Goal: Information Seeking & Learning: Check status

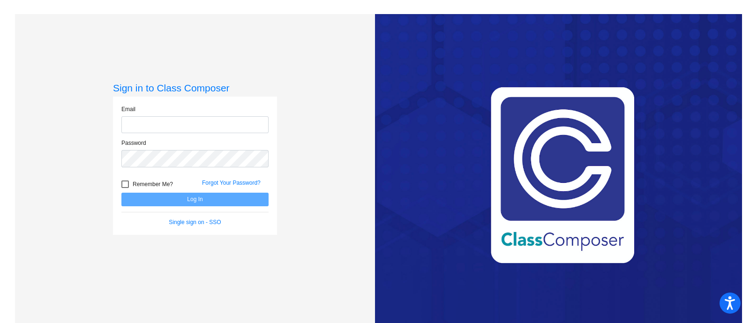
type input "[EMAIL_ADDRESS][DOMAIN_NAME]"
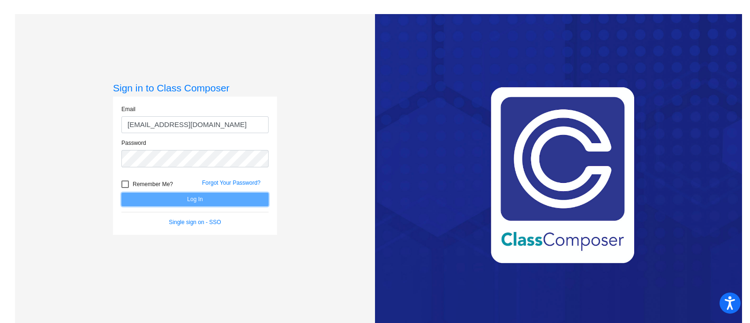
click at [211, 194] on button "Log In" at bounding box center [194, 200] width 147 height 14
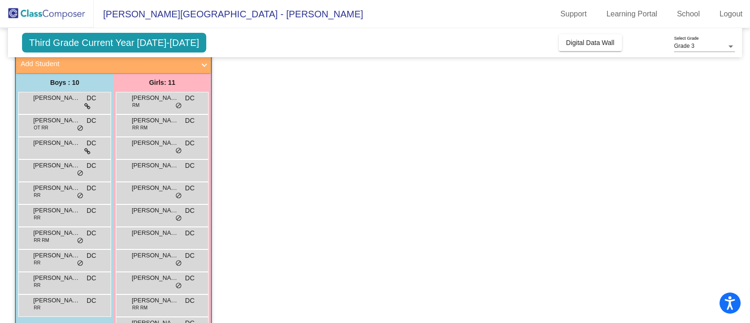
scroll to position [89, 0]
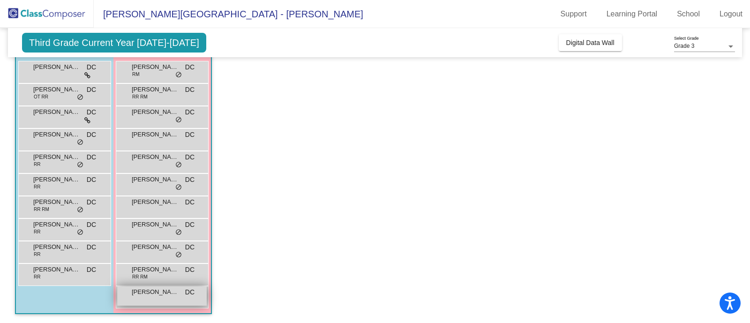
click at [162, 303] on div "[PERSON_NAME] DC lock do_not_disturb_alt" at bounding box center [162, 295] width 90 height 19
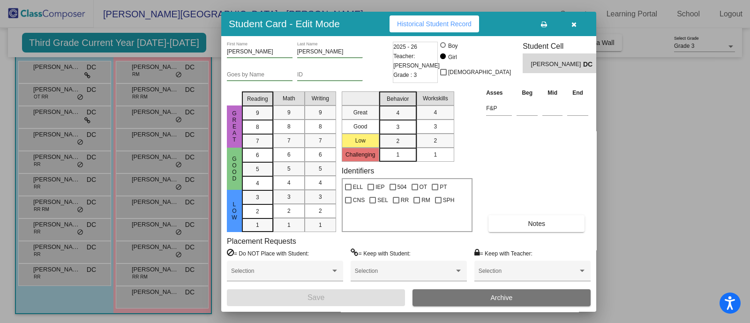
click at [438, 21] on span "Historical Student Record" at bounding box center [434, 24] width 75 height 8
click at [574, 19] on button "button" at bounding box center [574, 23] width 30 height 17
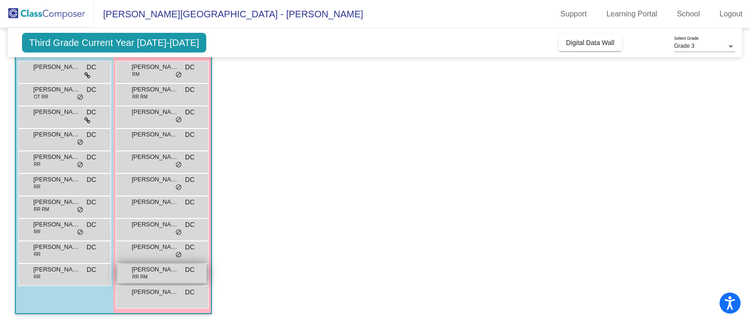
click at [165, 272] on span "[PERSON_NAME]" at bounding box center [155, 269] width 47 height 9
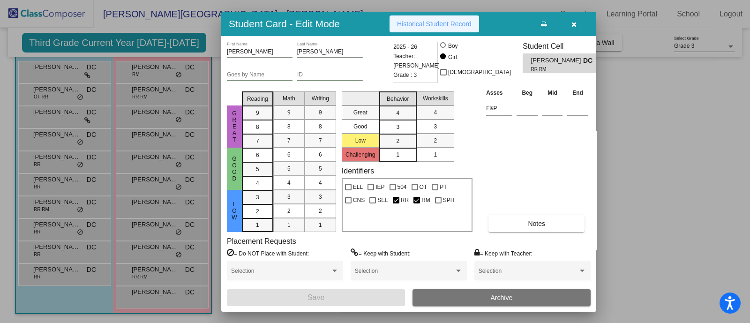
click at [436, 22] on span "Historical Student Record" at bounding box center [434, 24] width 75 height 8
click at [572, 23] on icon "button" at bounding box center [574, 24] width 5 height 7
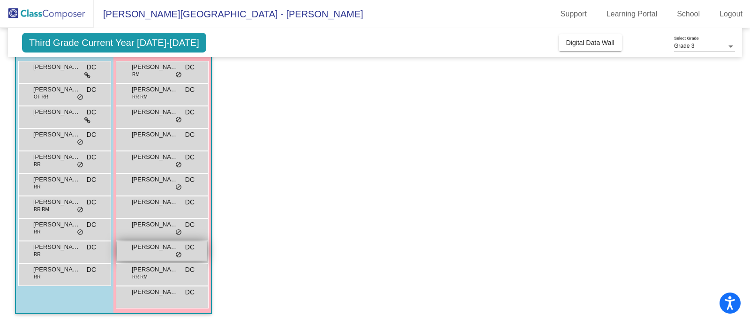
click at [150, 249] on span "[PERSON_NAME] [PERSON_NAME]" at bounding box center [155, 246] width 47 height 9
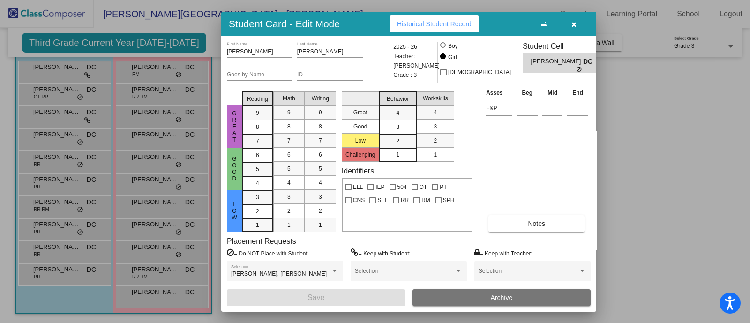
click at [436, 24] on span "Historical Student Record" at bounding box center [434, 24] width 75 height 8
click at [578, 25] on button "button" at bounding box center [574, 23] width 30 height 17
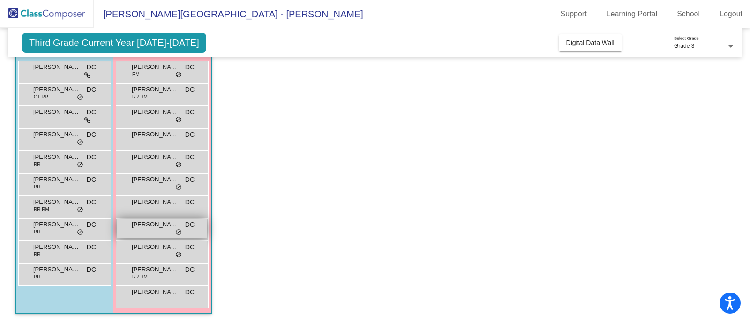
click at [165, 225] on span "[PERSON_NAME] [PERSON_NAME]" at bounding box center [155, 224] width 47 height 9
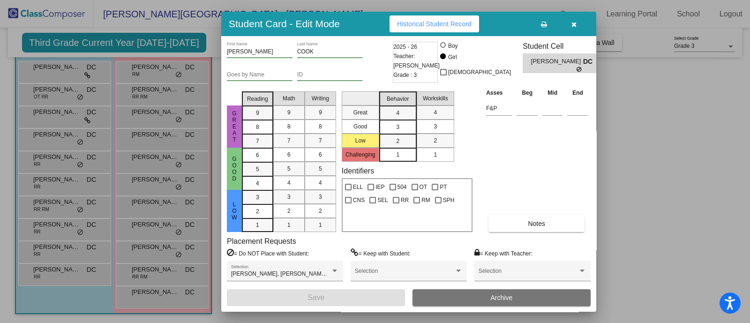
click at [445, 20] on span "Historical Student Record" at bounding box center [434, 24] width 75 height 8
click at [572, 22] on icon "button" at bounding box center [574, 24] width 5 height 7
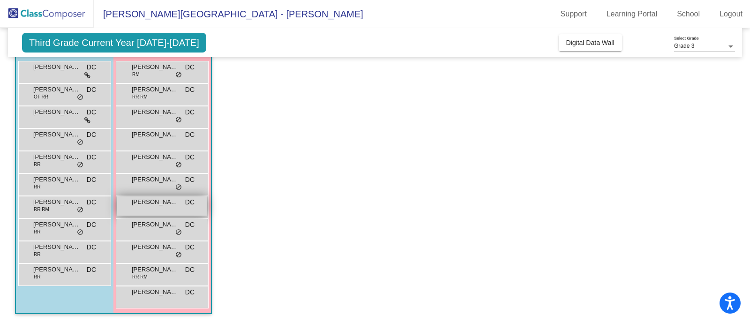
click at [157, 209] on div "[PERSON_NAME] DC lock do_not_disturb_alt" at bounding box center [162, 205] width 90 height 19
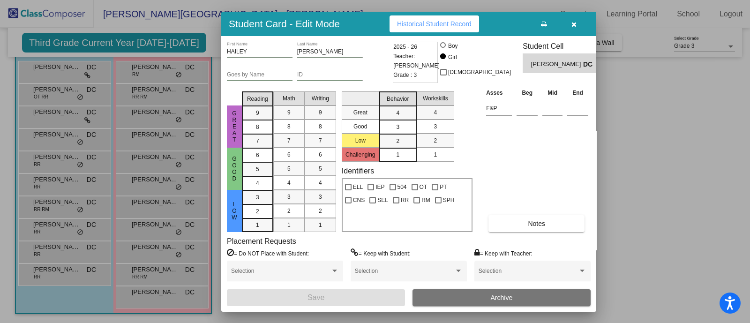
click at [445, 23] on span "Historical Student Record" at bounding box center [434, 24] width 75 height 8
click at [574, 23] on icon "button" at bounding box center [574, 24] width 5 height 7
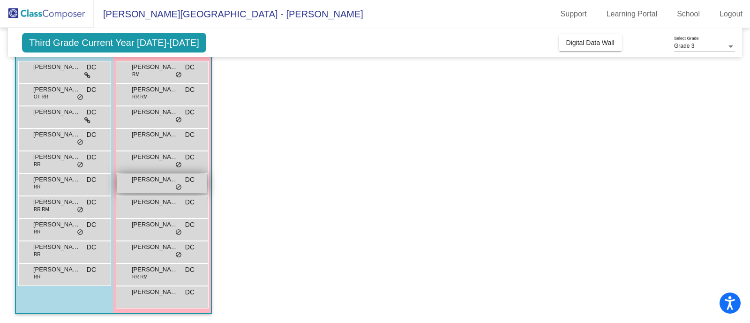
click at [145, 184] on div "[PERSON_NAME] DC lock do_not_disturb_alt" at bounding box center [162, 183] width 90 height 19
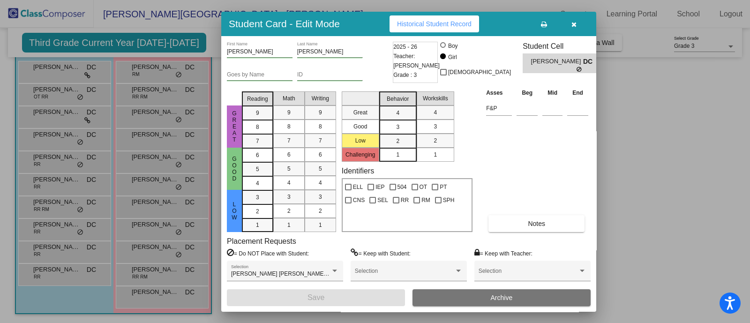
click at [447, 25] on span "Historical Student Record" at bounding box center [434, 24] width 75 height 8
click at [571, 21] on button "button" at bounding box center [574, 23] width 30 height 17
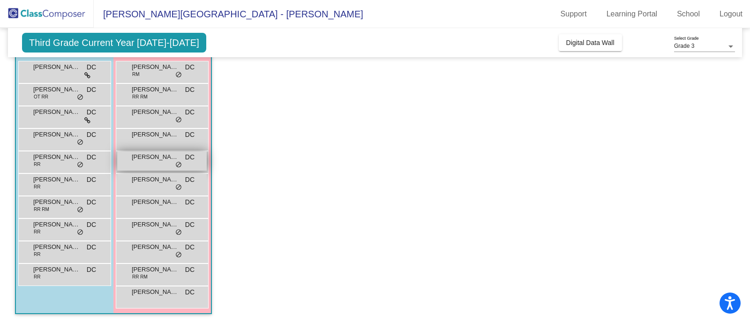
click at [145, 160] on span "[PERSON_NAME]" at bounding box center [155, 156] width 47 height 9
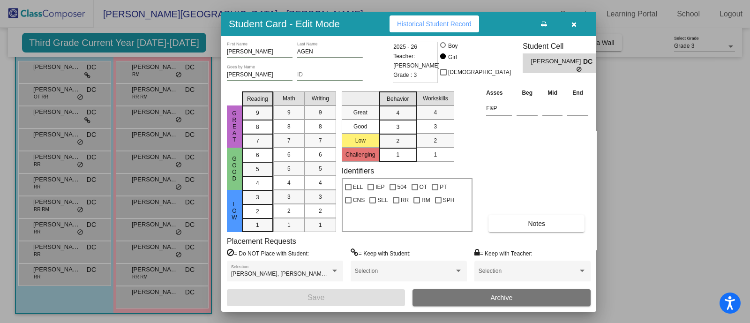
click at [449, 27] on span "Historical Student Record" at bounding box center [434, 24] width 75 height 8
click at [572, 20] on span "button" at bounding box center [574, 24] width 5 height 8
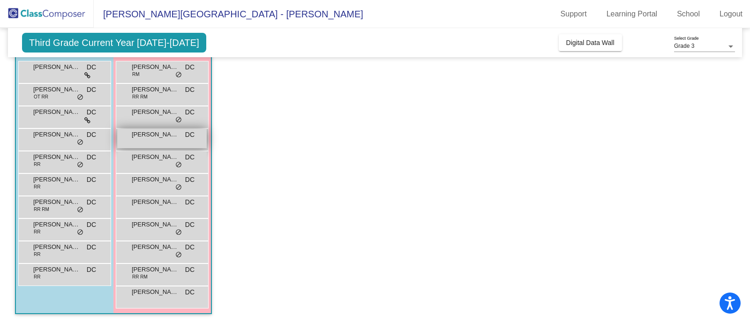
click at [157, 139] on div "[PERSON_NAME] DC lock do_not_disturb_alt" at bounding box center [162, 138] width 90 height 19
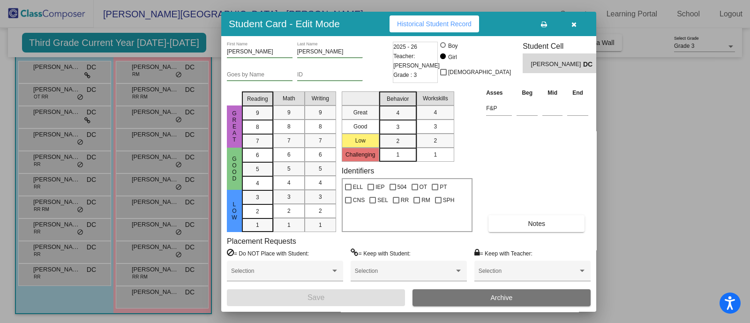
click at [431, 20] on span "Historical Student Record" at bounding box center [434, 24] width 75 height 8
click at [574, 19] on button "button" at bounding box center [574, 23] width 30 height 17
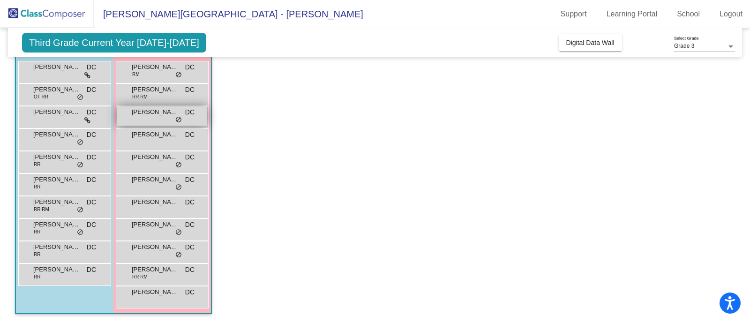
click at [149, 117] on div "[PERSON_NAME] DC lock do_not_disturb_alt" at bounding box center [162, 115] width 90 height 19
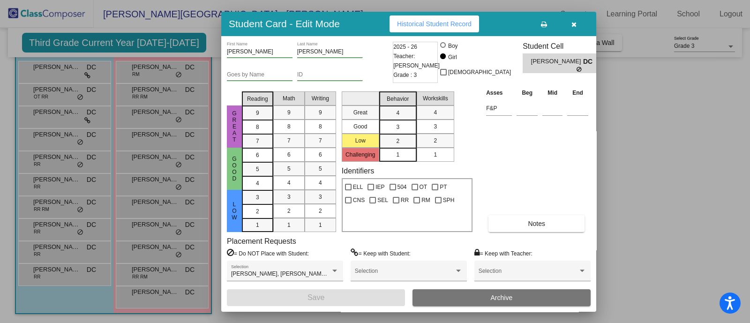
click at [452, 17] on button "Historical Student Record" at bounding box center [435, 23] width 90 height 17
click at [577, 22] on button "button" at bounding box center [574, 23] width 30 height 17
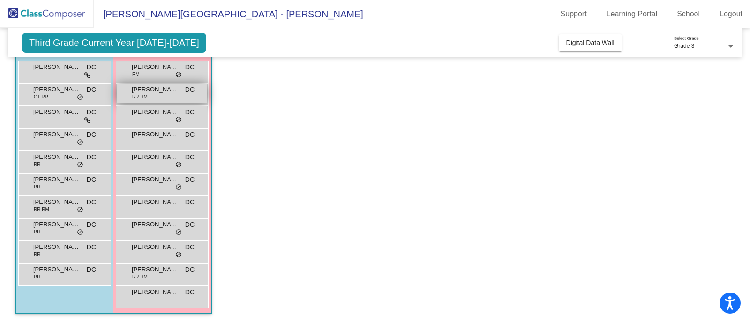
click at [158, 94] on div "[PERSON_NAME] RM DC lock do_not_disturb_alt" at bounding box center [162, 93] width 90 height 19
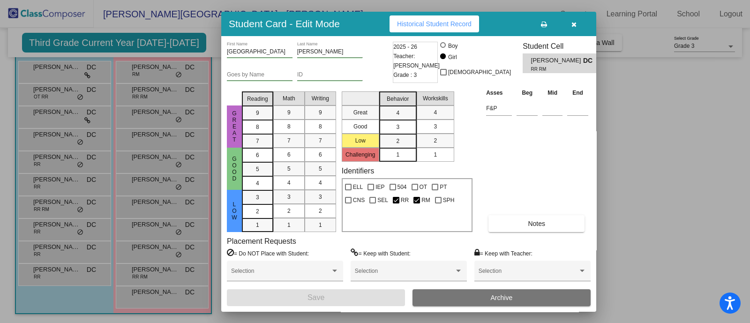
click at [440, 28] on button "Historical Student Record" at bounding box center [435, 23] width 90 height 17
click at [573, 21] on icon "button" at bounding box center [574, 24] width 5 height 7
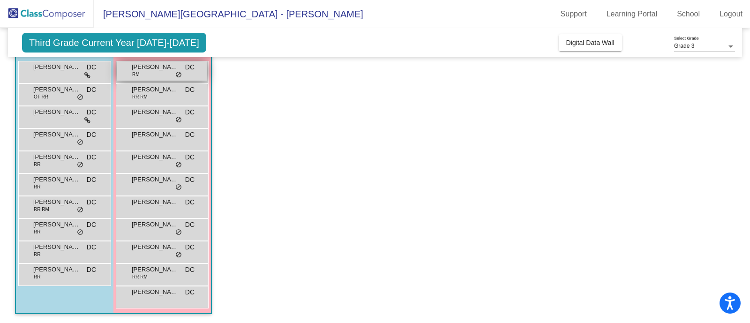
click at [154, 70] on span "[PERSON_NAME]" at bounding box center [155, 66] width 47 height 9
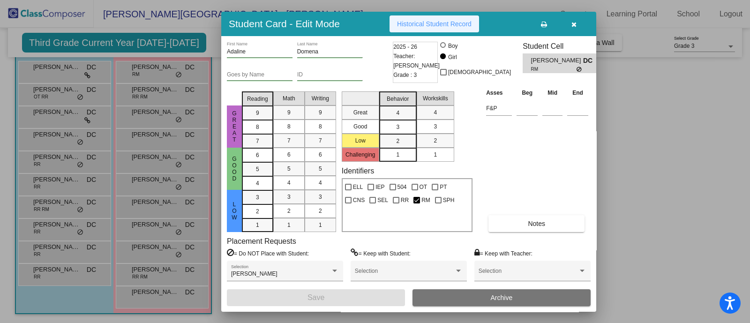
click at [461, 17] on button "Historical Student Record" at bounding box center [435, 23] width 90 height 17
click at [573, 26] on icon "button" at bounding box center [574, 24] width 5 height 7
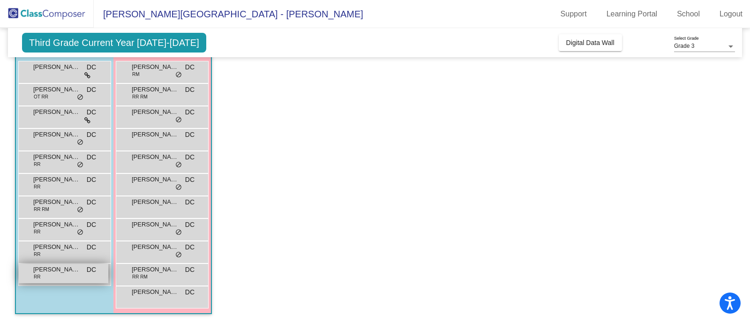
click at [66, 273] on span "[PERSON_NAME]" at bounding box center [56, 269] width 47 height 9
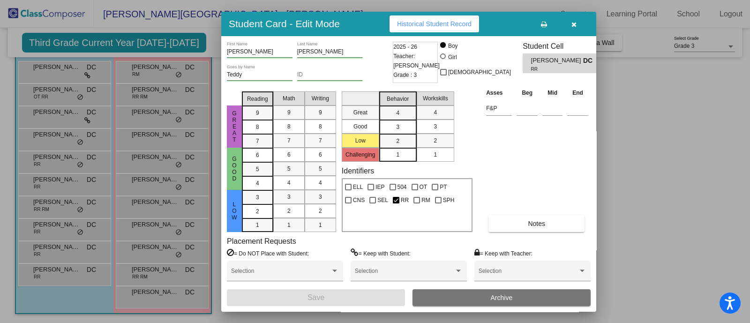
click at [453, 20] on span "Historical Student Record" at bounding box center [434, 24] width 75 height 8
click at [575, 23] on icon "button" at bounding box center [574, 24] width 5 height 7
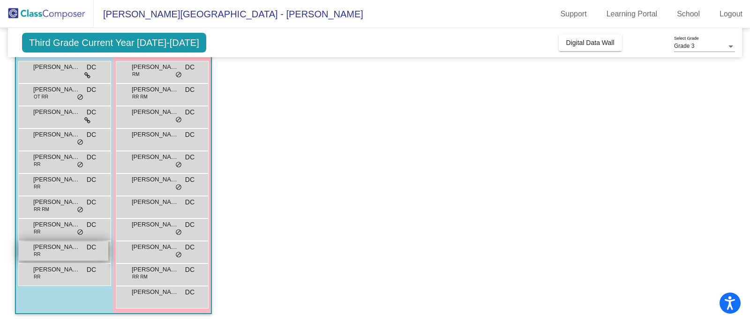
click at [62, 250] on span "[PERSON_NAME]" at bounding box center [56, 246] width 47 height 9
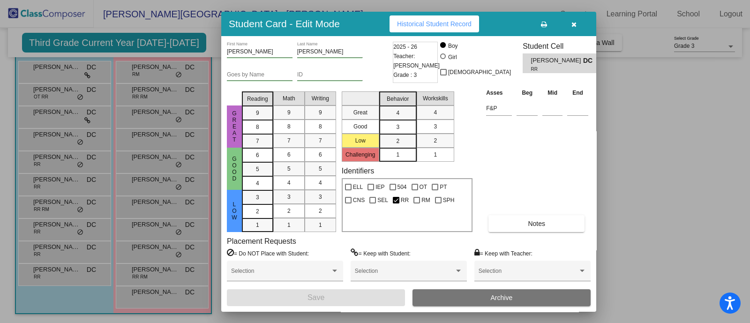
click at [444, 17] on button "Historical Student Record" at bounding box center [435, 23] width 90 height 17
click at [576, 22] on icon "button" at bounding box center [574, 24] width 5 height 7
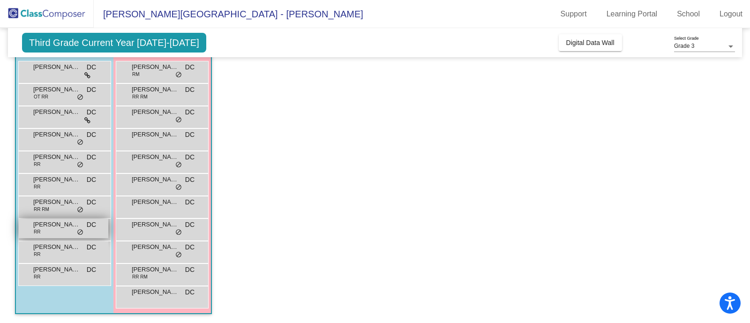
click at [46, 230] on div "[PERSON_NAME] RR DC lock do_not_disturb_alt" at bounding box center [64, 228] width 90 height 19
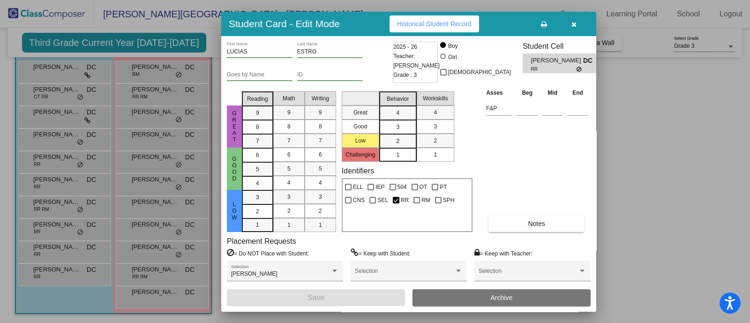
click at [434, 25] on span "Historical Student Record" at bounding box center [434, 24] width 75 height 8
click at [571, 20] on button "button" at bounding box center [574, 23] width 30 height 17
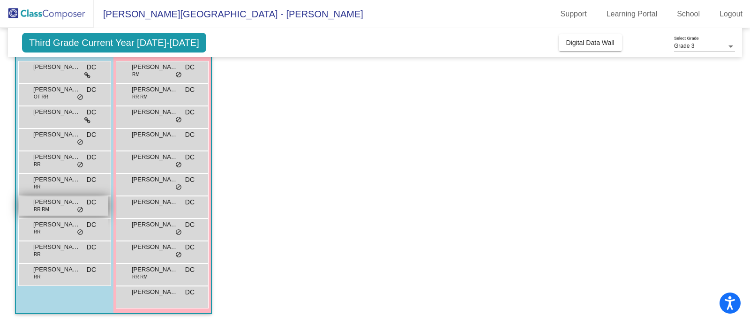
click at [59, 204] on span "[PERSON_NAME]" at bounding box center [56, 201] width 47 height 9
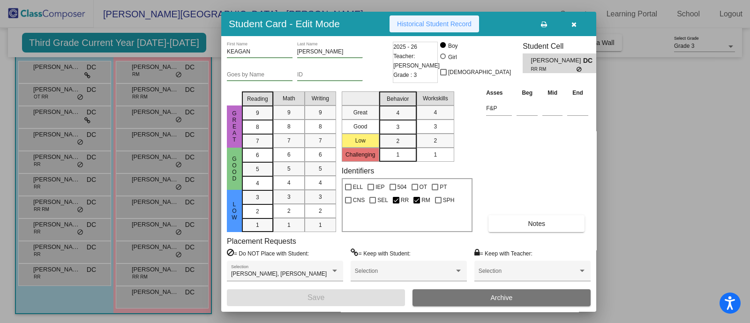
click at [450, 28] on button "Historical Student Record" at bounding box center [435, 23] width 90 height 17
click at [574, 20] on span "button" at bounding box center [574, 24] width 5 height 8
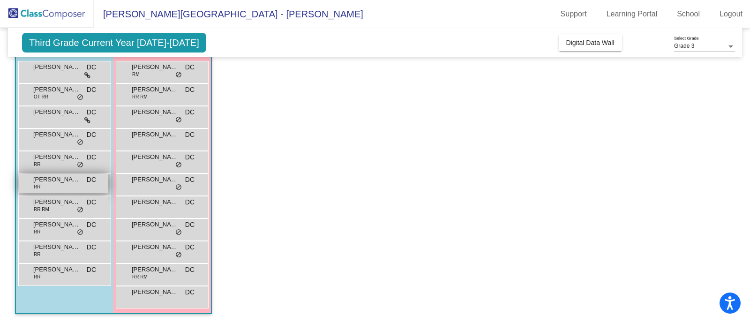
click at [66, 186] on div "[PERSON_NAME] RR DC lock do_not_disturb_alt" at bounding box center [64, 183] width 90 height 19
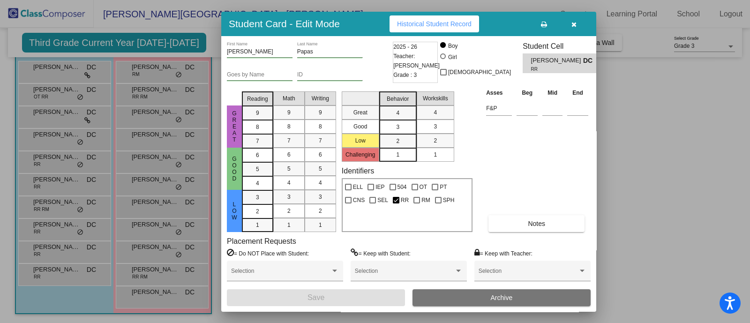
click at [443, 19] on button "Historical Student Record" at bounding box center [435, 23] width 90 height 17
click at [575, 22] on icon "button" at bounding box center [574, 24] width 5 height 7
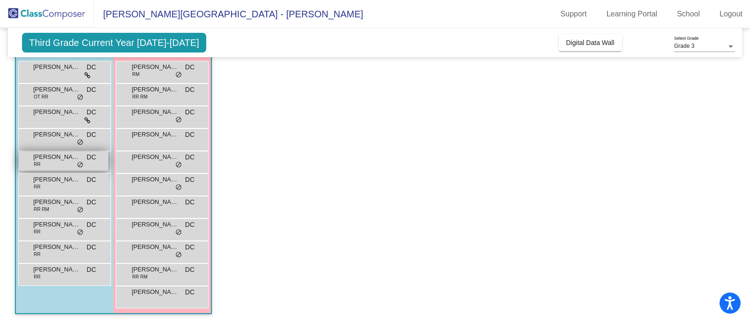
click at [45, 165] on div "[PERSON_NAME] [PERSON_NAME] DC lock do_not_disturb_alt" at bounding box center [64, 160] width 90 height 19
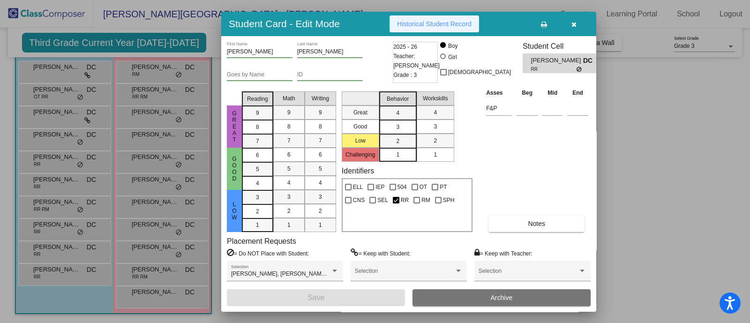
click at [445, 15] on button "Historical Student Record" at bounding box center [435, 23] width 90 height 17
click at [573, 24] on icon "button" at bounding box center [574, 24] width 5 height 7
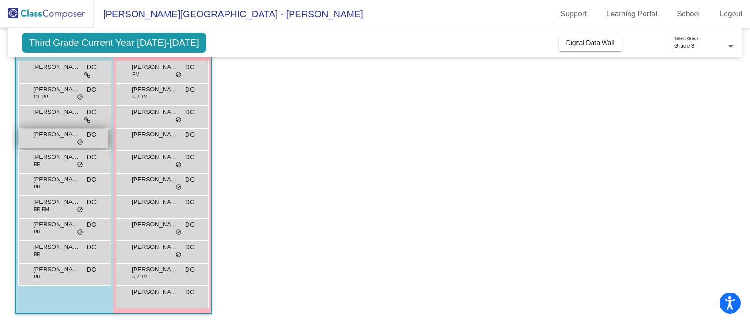
click at [56, 138] on span "[PERSON_NAME]" at bounding box center [56, 134] width 47 height 9
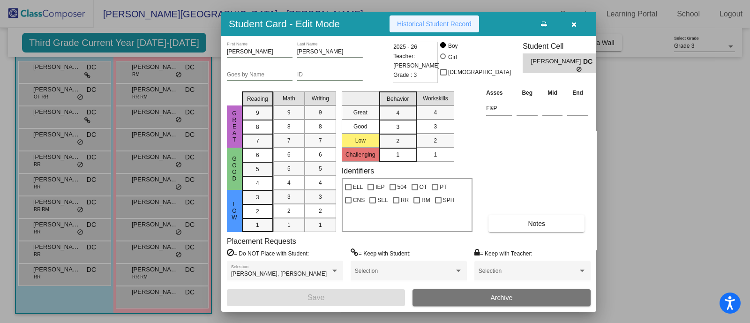
click at [445, 24] on span "Historical Student Record" at bounding box center [434, 24] width 75 height 8
click at [577, 23] on button "button" at bounding box center [574, 23] width 30 height 17
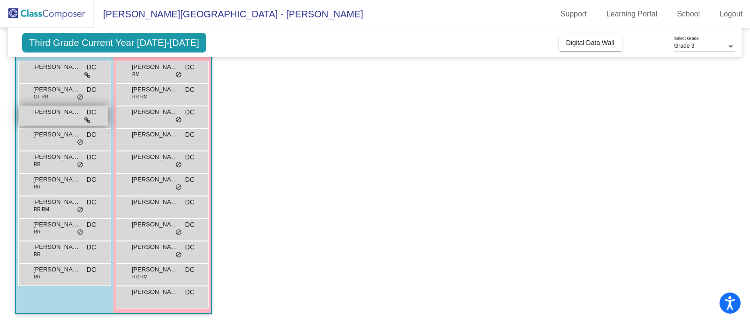
click at [49, 120] on div "[PERSON_NAME] DC lock do_not_disturb_alt" at bounding box center [64, 115] width 90 height 19
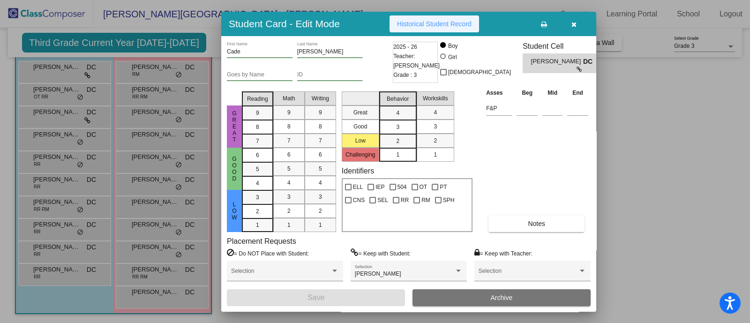
click at [438, 26] on span "Historical Student Record" at bounding box center [434, 24] width 75 height 8
click at [576, 24] on icon "button" at bounding box center [574, 24] width 5 height 7
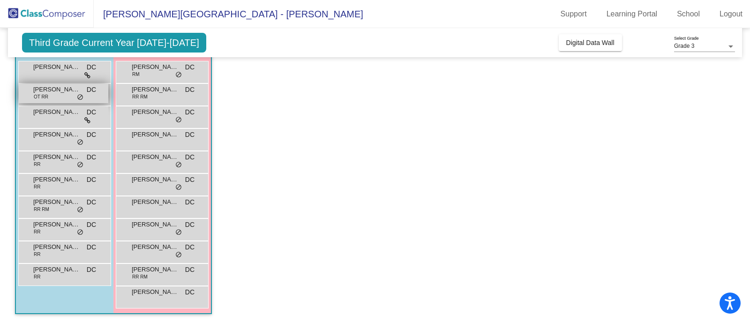
click at [52, 95] on div "[PERSON_NAME] OT RR DC lock do_not_disturb_alt" at bounding box center [64, 93] width 90 height 19
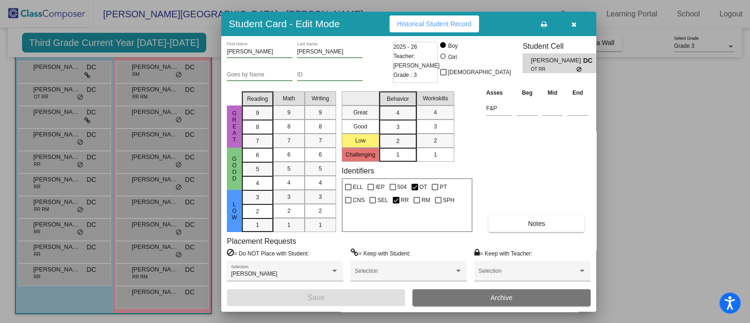
click at [460, 25] on span "Historical Student Record" at bounding box center [434, 24] width 75 height 8
click at [577, 23] on button "button" at bounding box center [574, 23] width 30 height 17
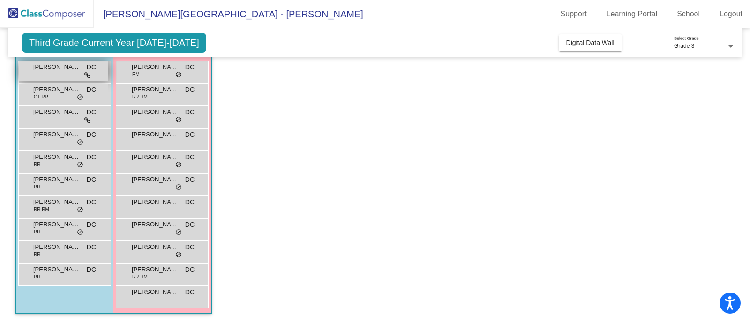
click at [54, 69] on span "[PERSON_NAME]" at bounding box center [56, 66] width 47 height 9
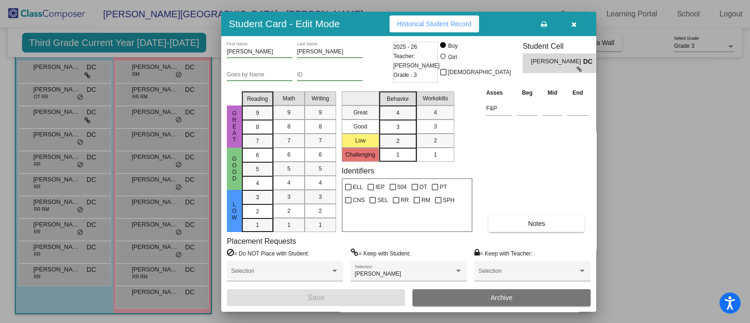
click at [444, 20] on span "Historical Student Record" at bounding box center [434, 24] width 75 height 8
click at [573, 25] on icon "button" at bounding box center [574, 24] width 5 height 7
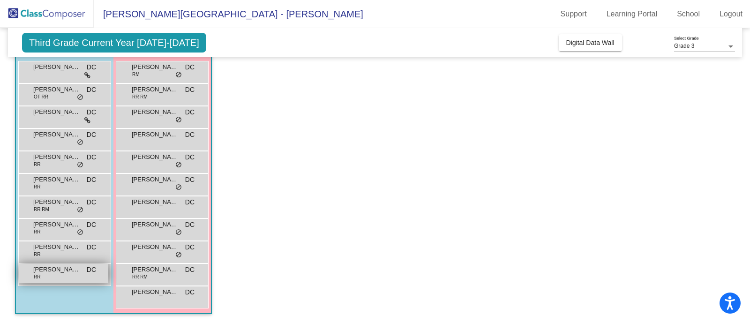
click at [61, 274] on div "[PERSON_NAME] RR DC lock do_not_disturb_alt" at bounding box center [64, 273] width 90 height 19
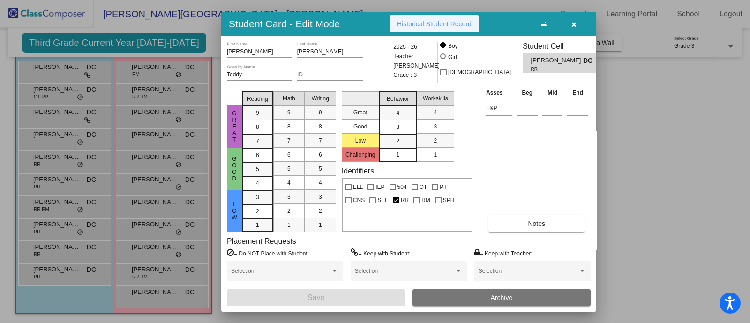
click at [448, 25] on span "Historical Student Record" at bounding box center [434, 24] width 75 height 8
click at [581, 23] on button "button" at bounding box center [574, 23] width 30 height 17
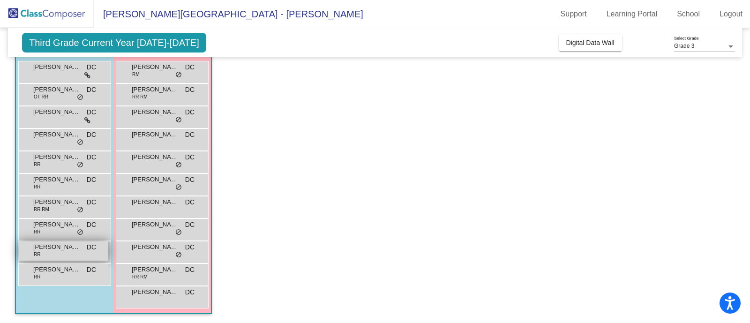
click at [70, 247] on span "[PERSON_NAME]" at bounding box center [56, 246] width 47 height 9
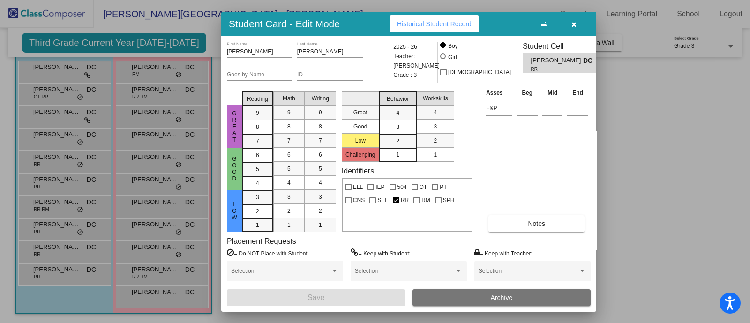
click at [422, 25] on span "Historical Student Record" at bounding box center [434, 24] width 75 height 8
click at [574, 22] on icon "button" at bounding box center [574, 24] width 5 height 7
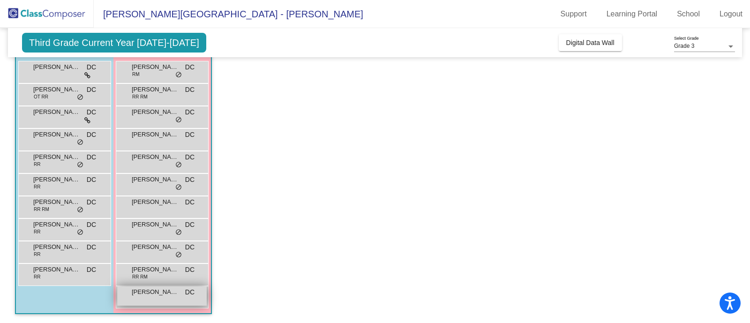
click at [138, 296] on span "[PERSON_NAME]" at bounding box center [155, 291] width 47 height 9
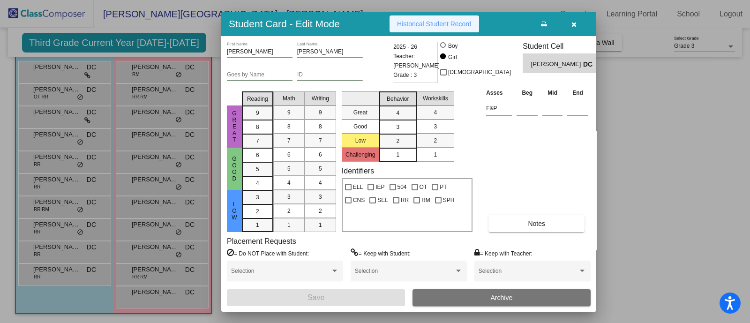
click at [434, 24] on span "Historical Student Record" at bounding box center [434, 24] width 75 height 8
click at [574, 23] on icon "button" at bounding box center [574, 24] width 5 height 7
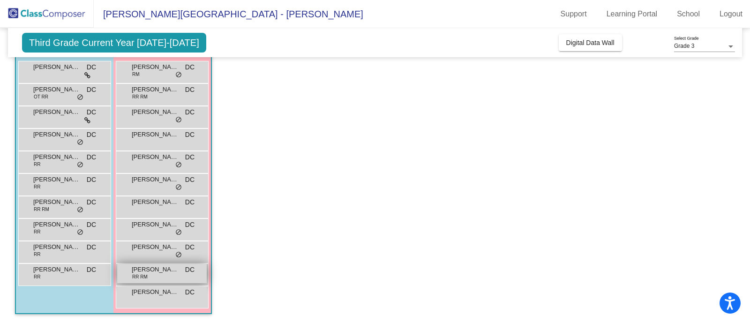
click at [163, 276] on div "[PERSON_NAME] RR RM DC lock do_not_disturb_alt" at bounding box center [162, 273] width 90 height 19
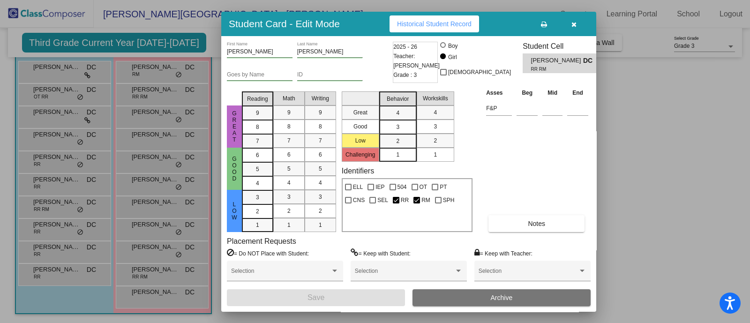
click at [432, 26] on span "Historical Student Record" at bounding box center [434, 24] width 75 height 8
click at [573, 22] on icon "button" at bounding box center [574, 24] width 5 height 7
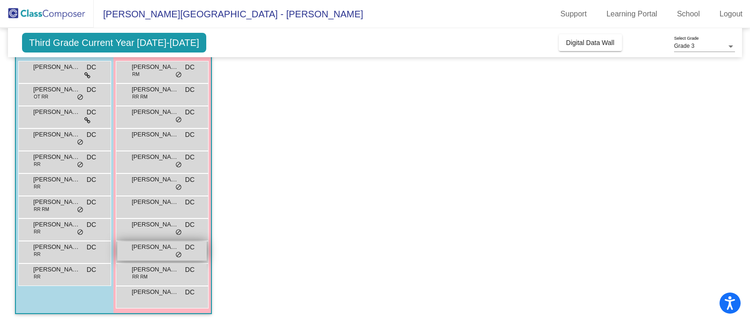
click at [147, 249] on span "[PERSON_NAME] [PERSON_NAME]" at bounding box center [155, 246] width 47 height 9
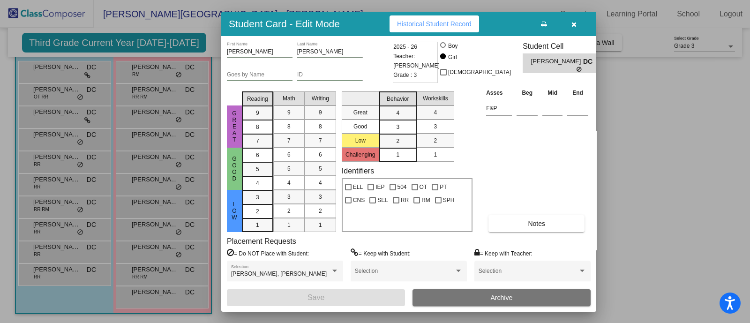
click at [438, 22] on span "Historical Student Record" at bounding box center [434, 24] width 75 height 8
click at [573, 22] on icon "button" at bounding box center [574, 24] width 5 height 7
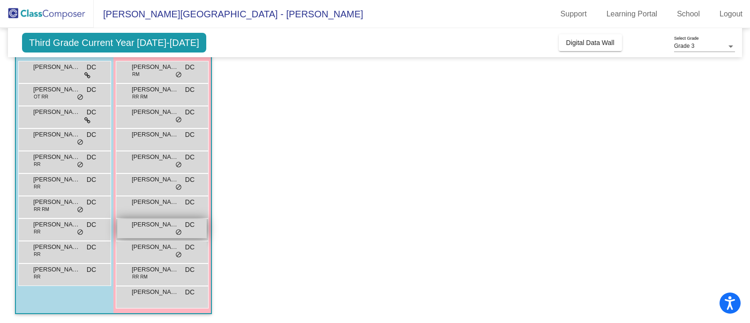
click at [157, 229] on div "[PERSON_NAME] [PERSON_NAME] lock do_not_disturb_alt" at bounding box center [162, 228] width 90 height 19
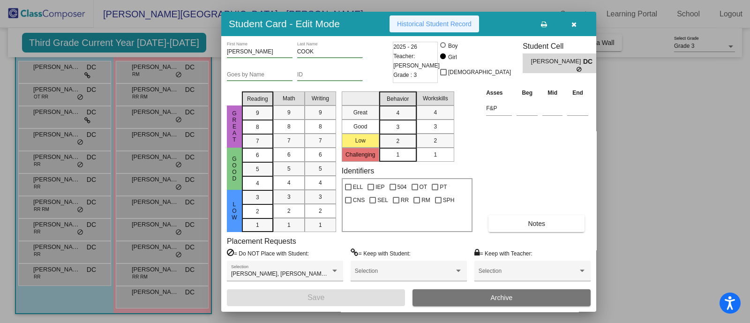
click at [450, 23] on span "Historical Student Record" at bounding box center [434, 24] width 75 height 8
click at [572, 22] on icon "button" at bounding box center [574, 24] width 5 height 7
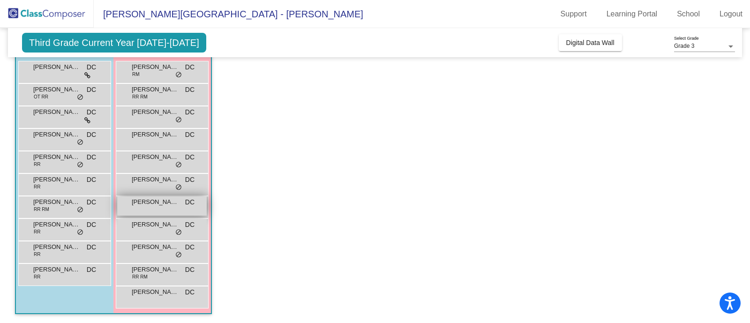
click at [147, 207] on div "[PERSON_NAME] DC lock do_not_disturb_alt" at bounding box center [162, 205] width 90 height 19
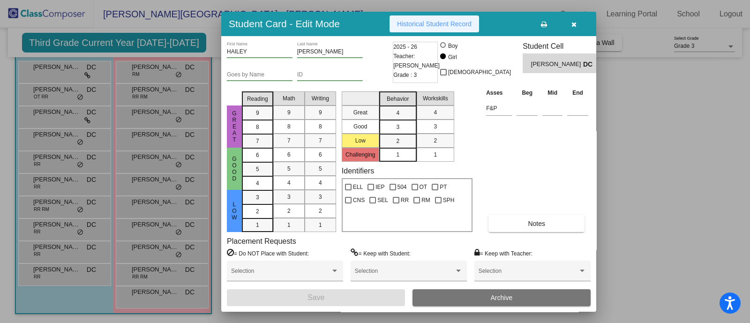
click at [416, 27] on span "Historical Student Record" at bounding box center [434, 24] width 75 height 8
click at [572, 23] on icon "button" at bounding box center [574, 24] width 5 height 7
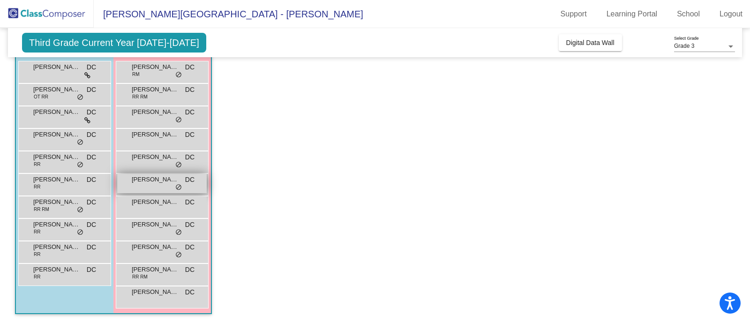
click at [157, 185] on div "[PERSON_NAME] DC lock do_not_disturb_alt" at bounding box center [162, 183] width 90 height 19
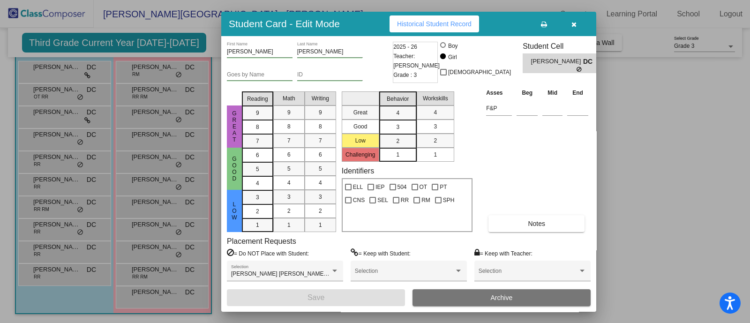
click at [434, 27] on span "Historical Student Record" at bounding box center [434, 24] width 75 height 8
click at [572, 23] on icon "button" at bounding box center [574, 24] width 5 height 7
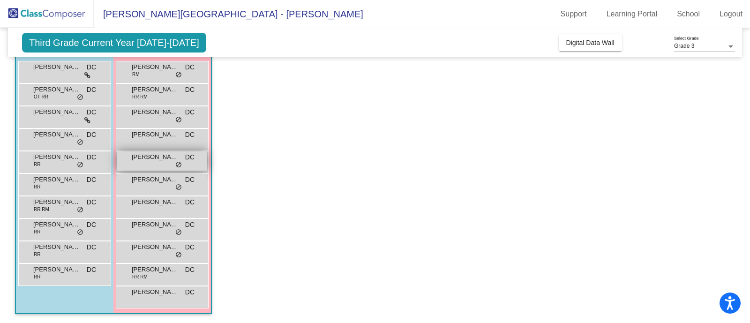
click at [147, 161] on div "[PERSON_NAME] DC lock do_not_disturb_alt" at bounding box center [162, 160] width 90 height 19
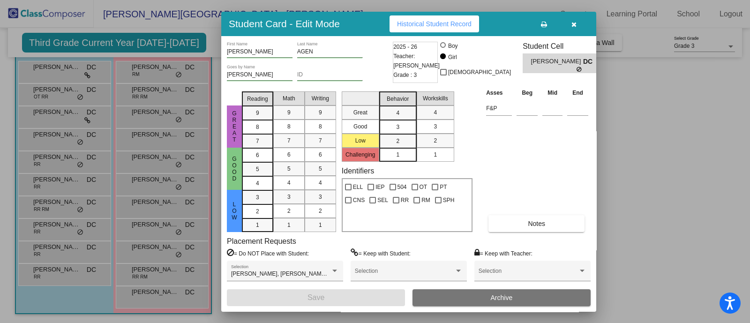
click at [572, 23] on icon "button" at bounding box center [574, 24] width 5 height 7
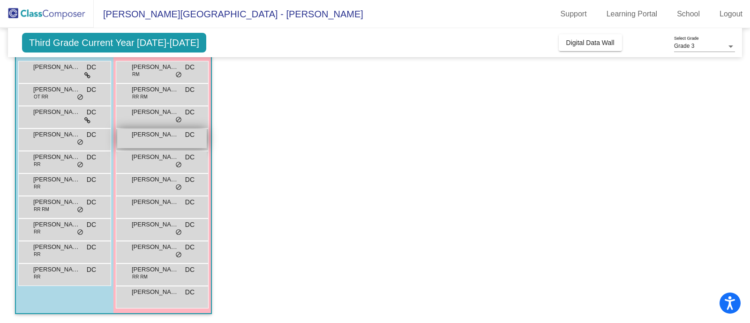
click at [151, 132] on span "[PERSON_NAME]" at bounding box center [155, 134] width 47 height 9
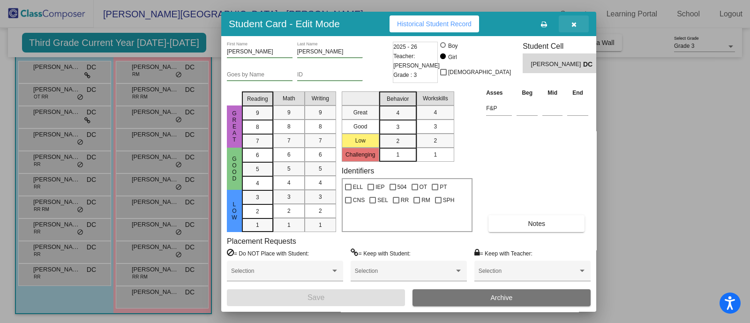
click at [572, 23] on icon "button" at bounding box center [574, 24] width 5 height 7
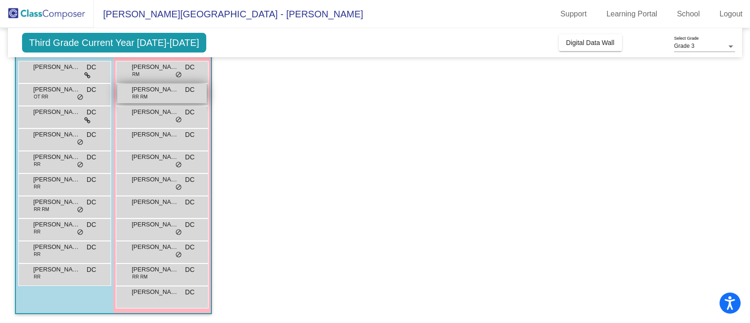
click at [149, 94] on div "[PERSON_NAME] RM DC lock do_not_disturb_alt" at bounding box center [162, 93] width 90 height 19
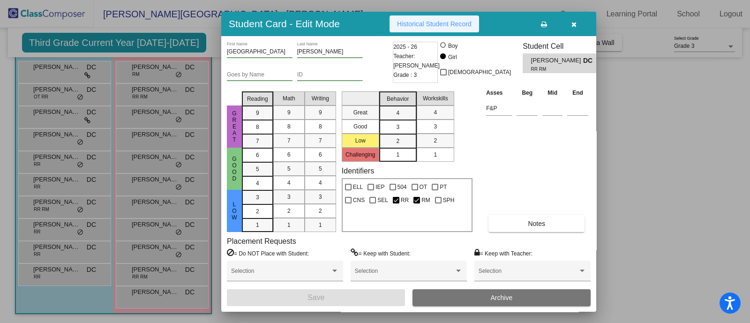
click at [452, 21] on span "Historical Student Record" at bounding box center [434, 24] width 75 height 8
click at [572, 25] on icon "button" at bounding box center [574, 24] width 5 height 7
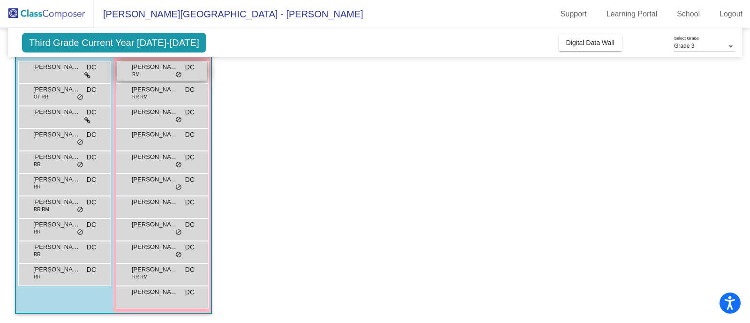
click at [166, 75] on div "[PERSON_NAME] RM DC lock do_not_disturb_alt" at bounding box center [162, 70] width 90 height 19
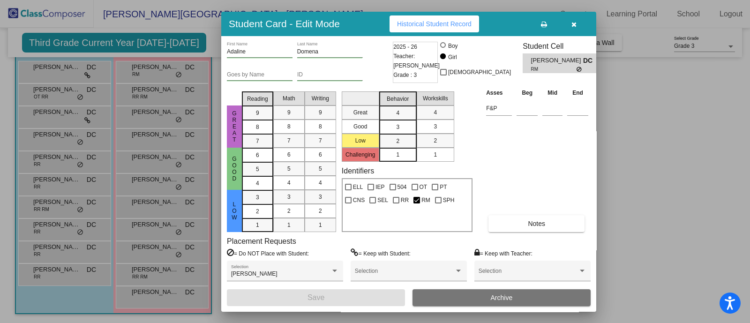
click at [459, 23] on span "Historical Student Record" at bounding box center [434, 24] width 75 height 8
click at [576, 22] on icon "button" at bounding box center [574, 24] width 5 height 7
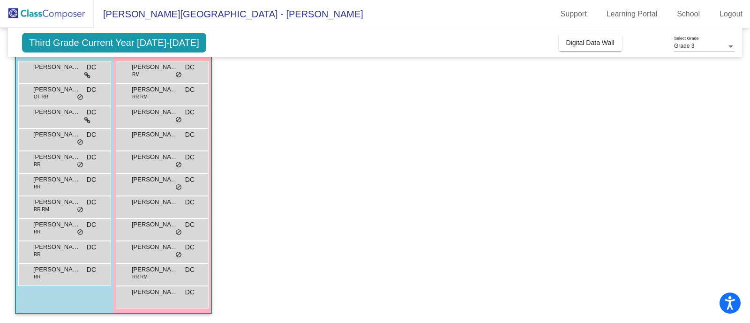
scroll to position [0, 0]
